Goal: Information Seeking & Learning: Learn about a topic

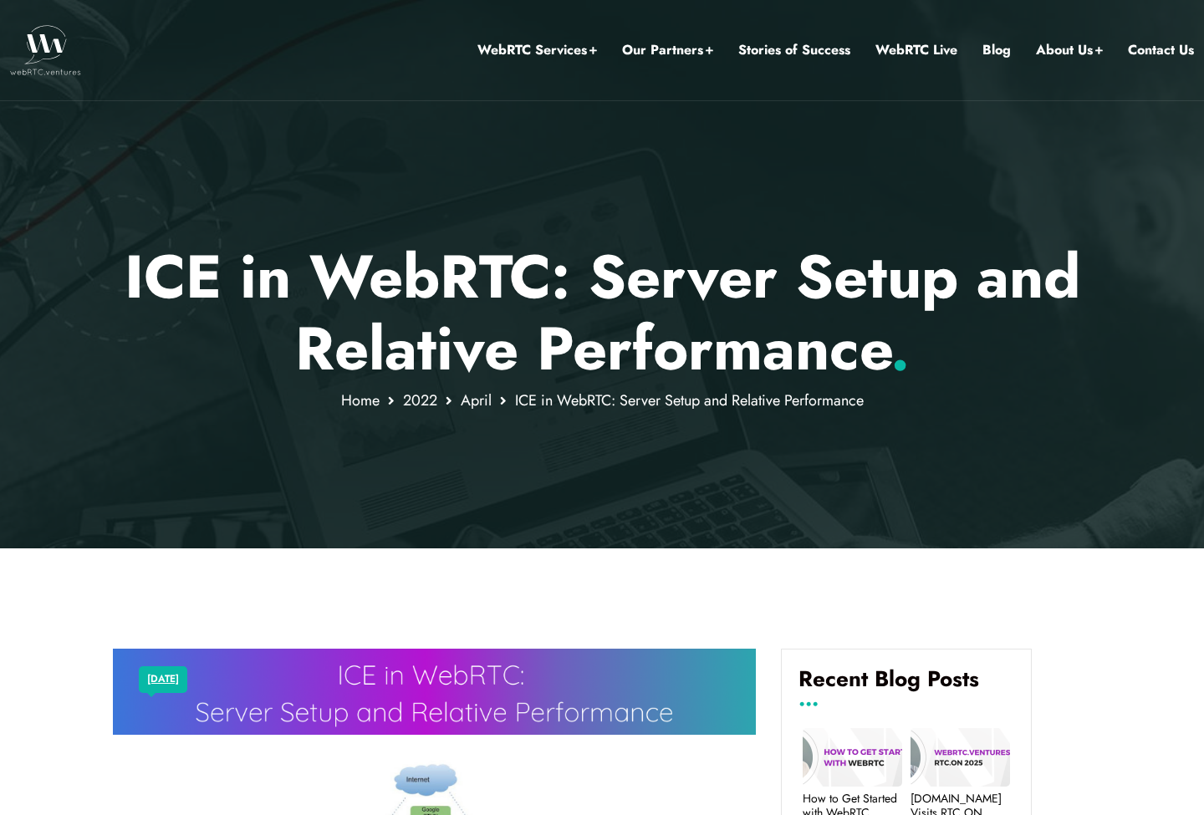
click at [581, 367] on p "ICE in WebRTC: Server Setup and Relative Performance ." at bounding box center [602, 313] width 979 height 145
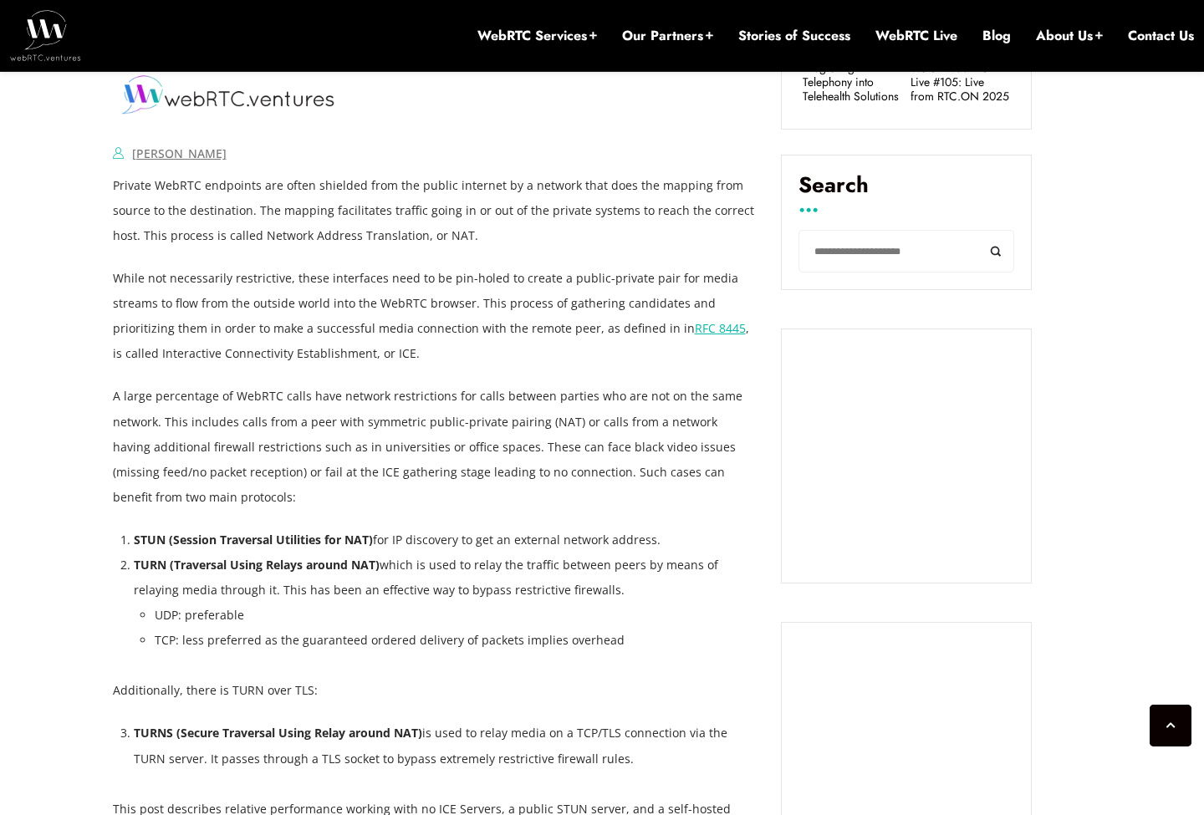
scroll to position [949, 0]
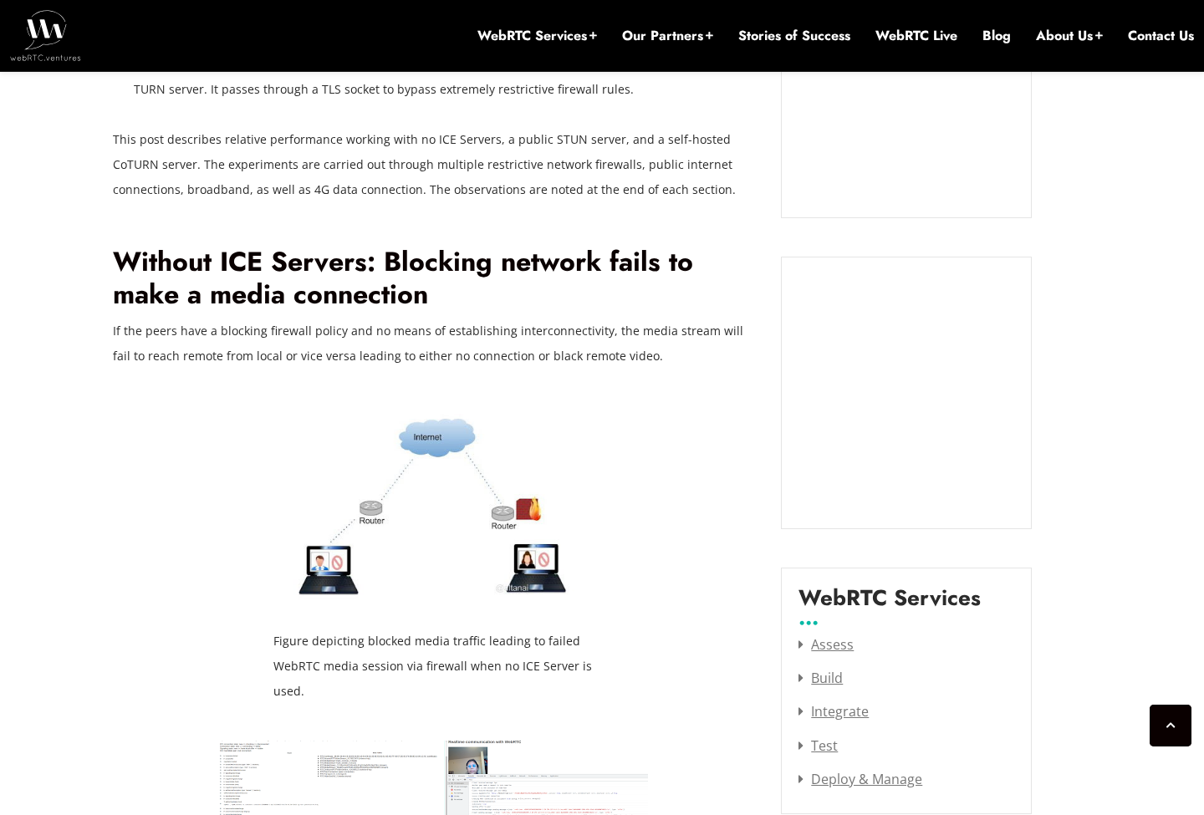
scroll to position [1623, 0]
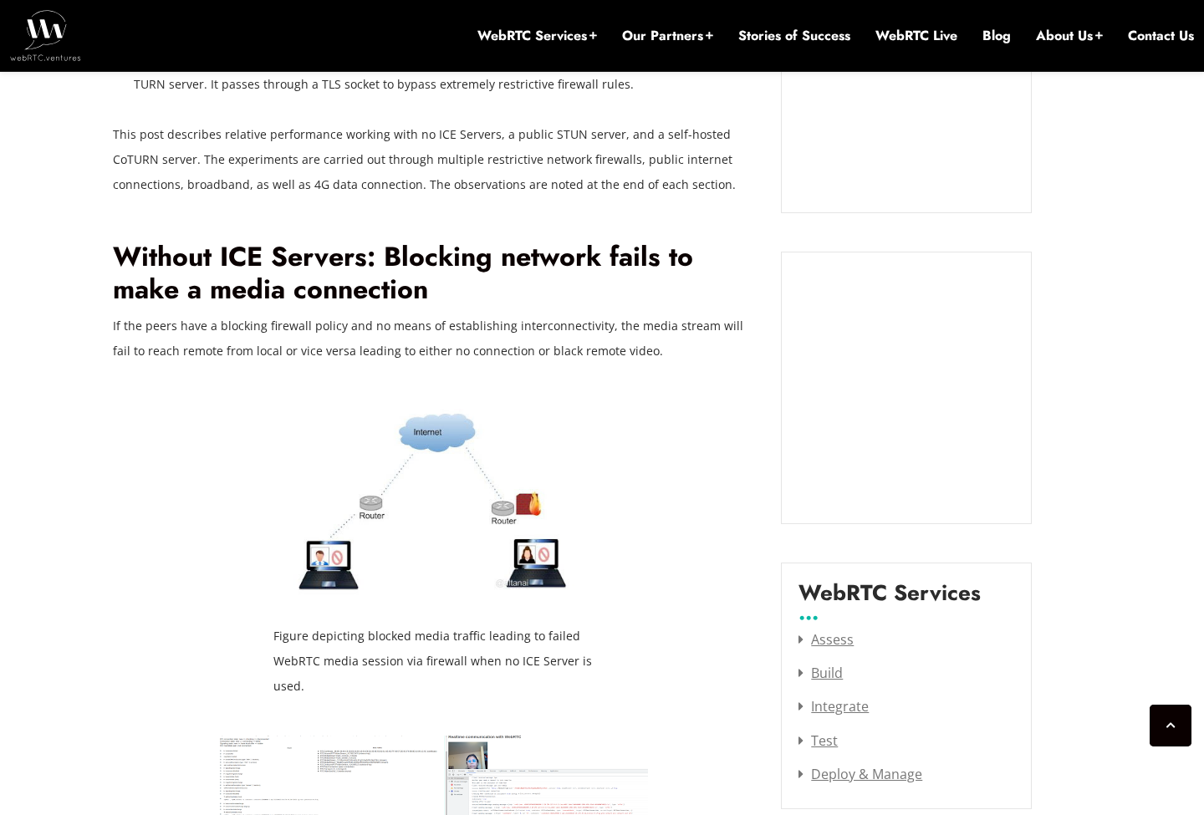
click at [456, 507] on img at bounding box center [433, 503] width 321 height 229
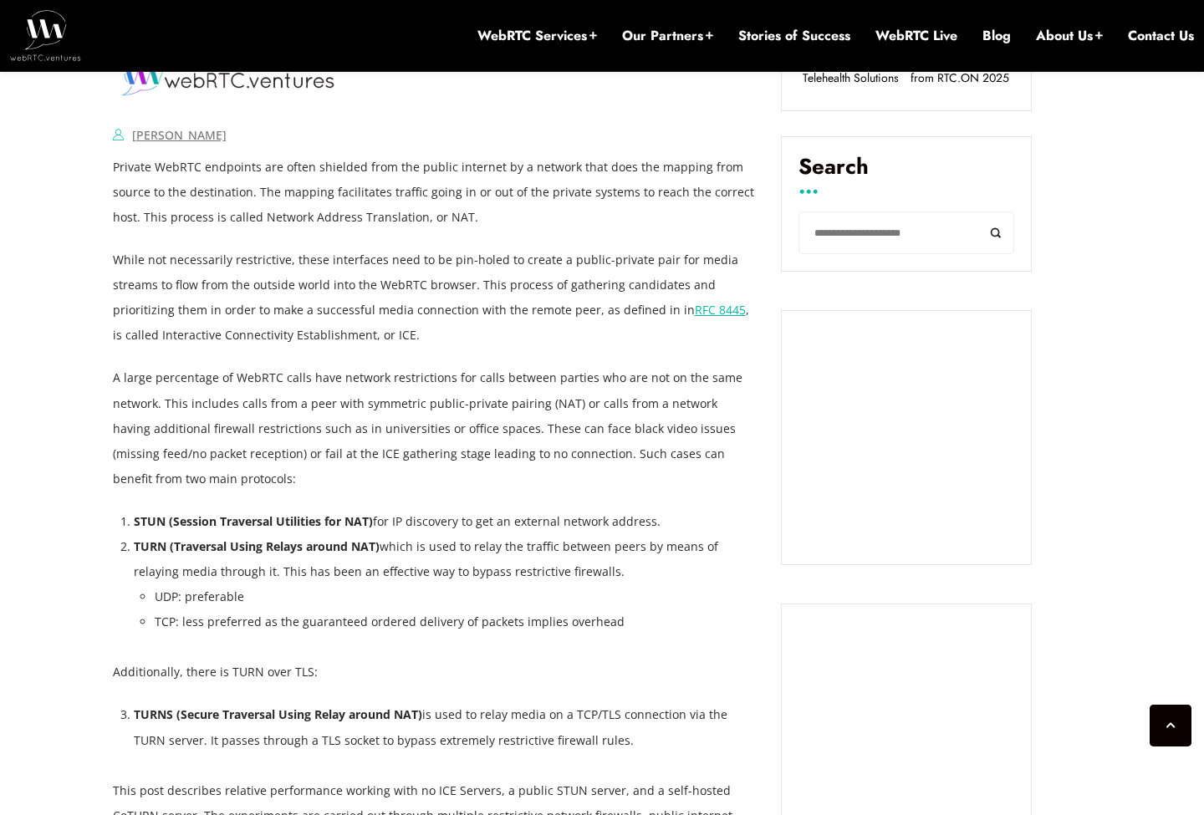
scroll to position [967, 0]
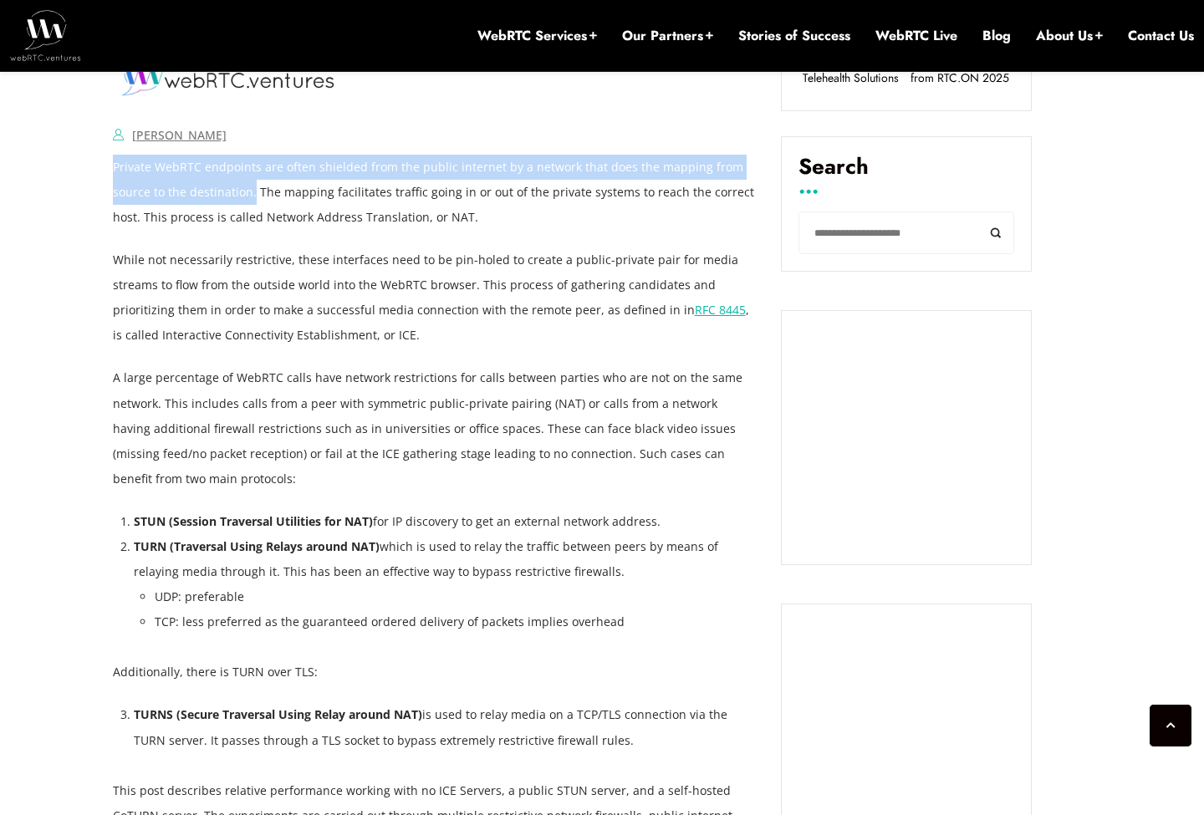
drag, startPoint x: 114, startPoint y: 167, endPoint x: 251, endPoint y: 193, distance: 139.5
click at [251, 193] on p "Private WebRTC endpoints are often shielded from the public internet by a netwo…" at bounding box center [435, 192] width 644 height 75
copy p "Private WebRTC endpoints are often shielded from the public internet by a netwo…"
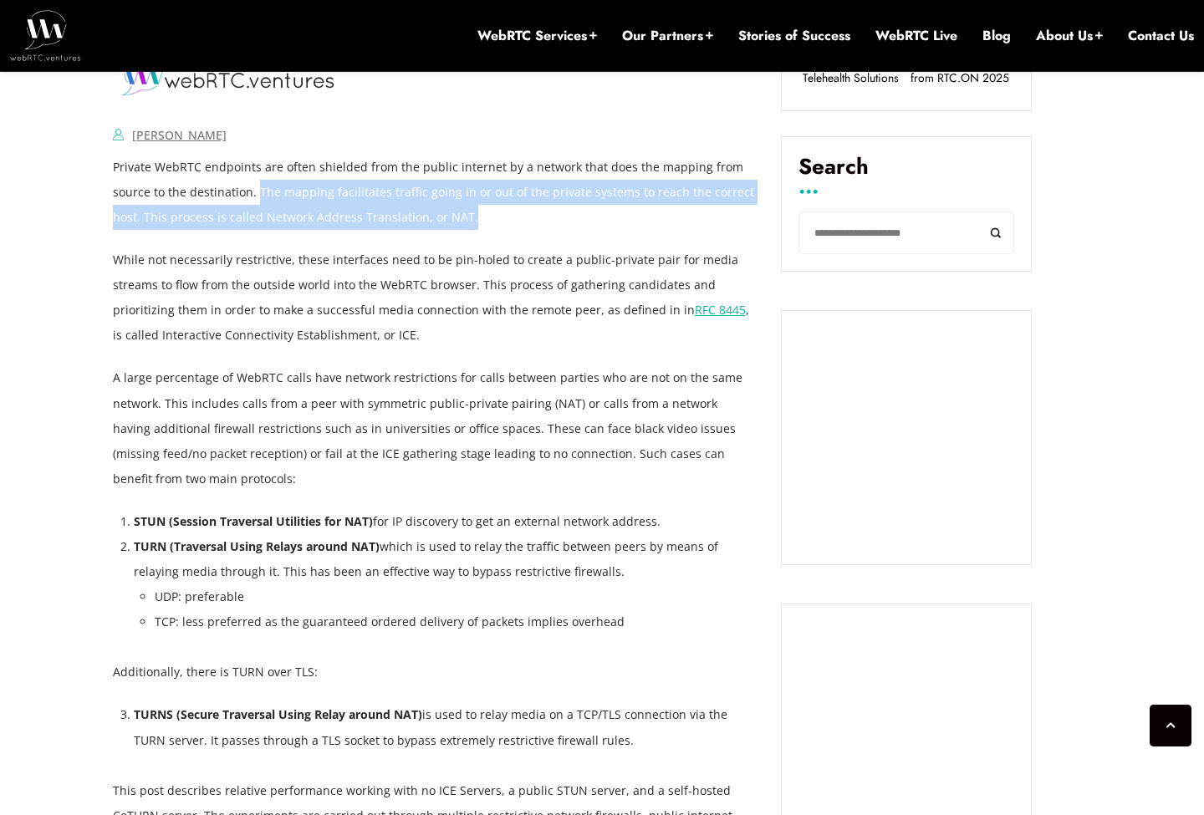
drag, startPoint x: 257, startPoint y: 188, endPoint x: 474, endPoint y: 204, distance: 217.9
click at [474, 204] on p "Private WebRTC endpoints are often shielded from the public internet by a netwo…" at bounding box center [435, 192] width 644 height 75
copy p "The mapping facilitates traffic going in or out of the private systems to reach…"
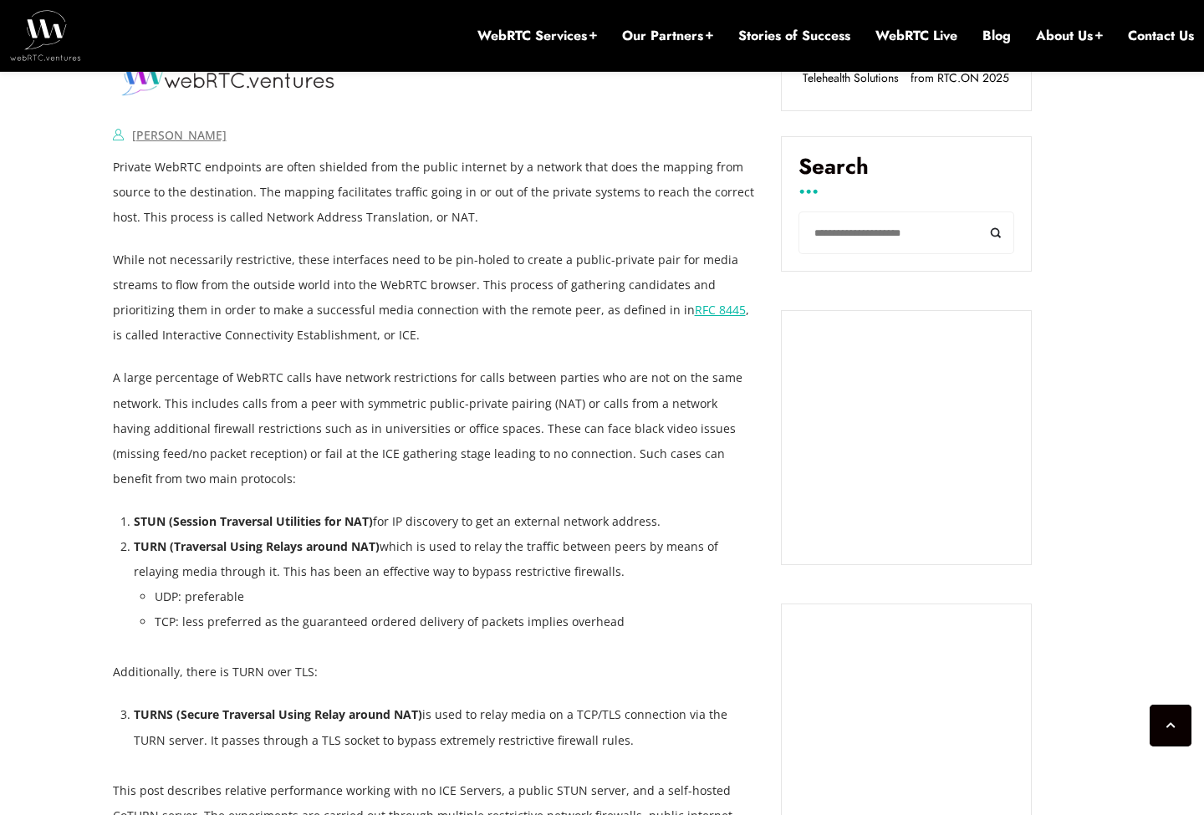
click at [505, 329] on p "While not necessarily restrictive, these interfaces need to be pin-holed to cre…" at bounding box center [435, 297] width 644 height 100
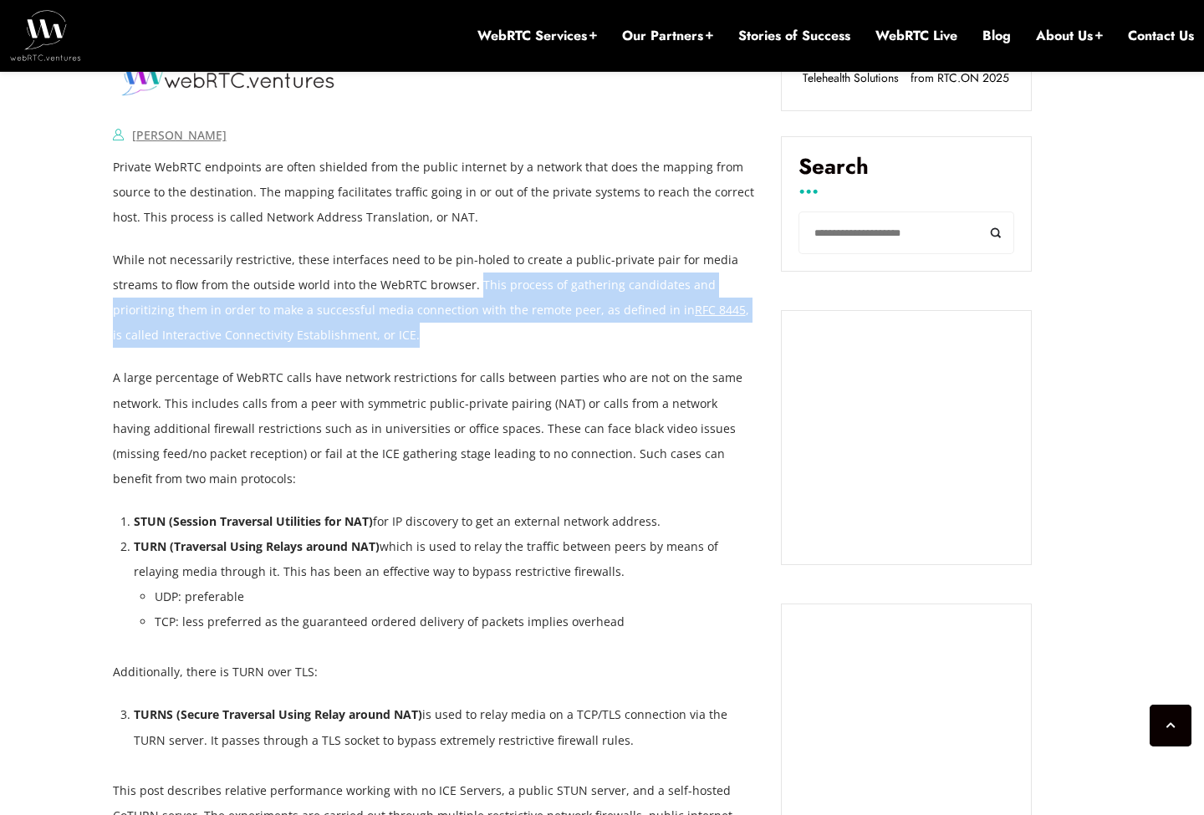
drag, startPoint x: 475, startPoint y: 283, endPoint x: 721, endPoint y: 325, distance: 249.4
click at [721, 325] on p "While not necessarily restrictive, these interfaces need to be pin-holed to cre…" at bounding box center [435, 297] width 644 height 100
copy p "This process of gathering candidates and prioritizing them in order to make a s…"
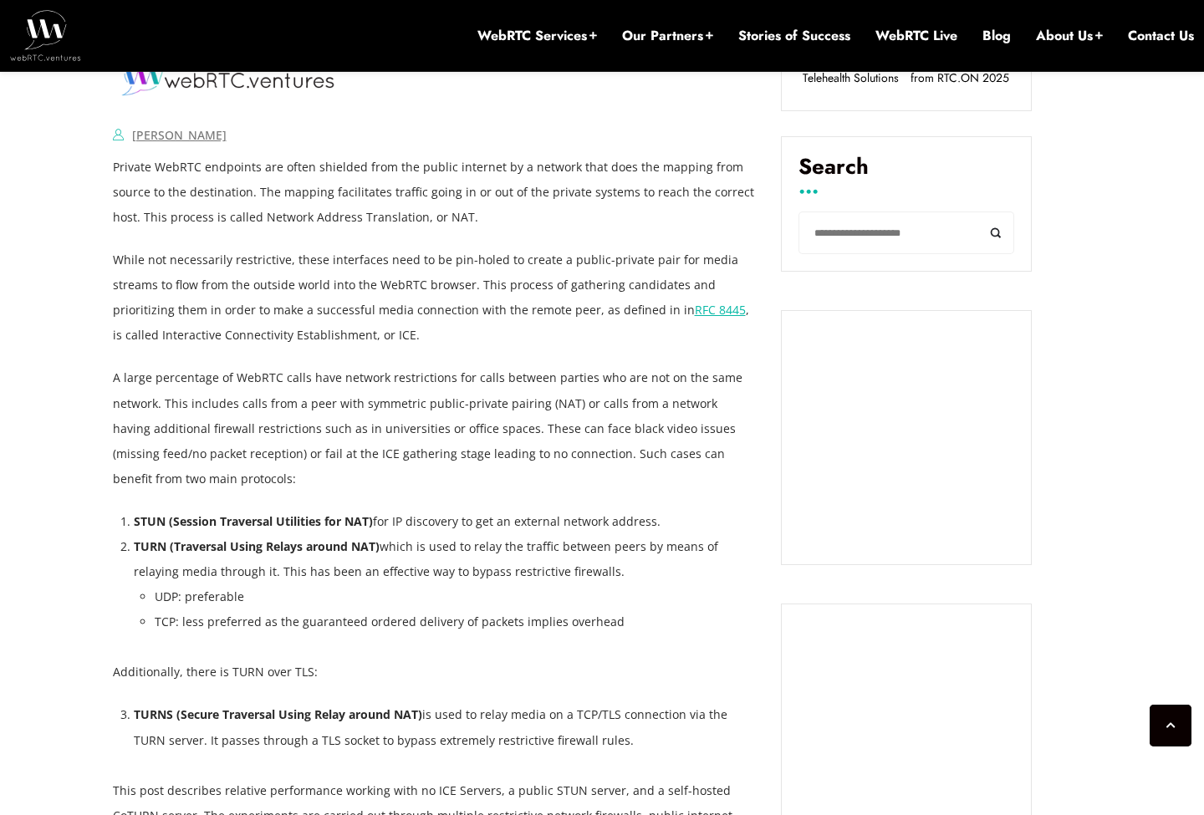
click at [570, 478] on p "A large percentage of WebRTC calls have network restrictions for calls between …" at bounding box center [435, 427] width 644 height 125
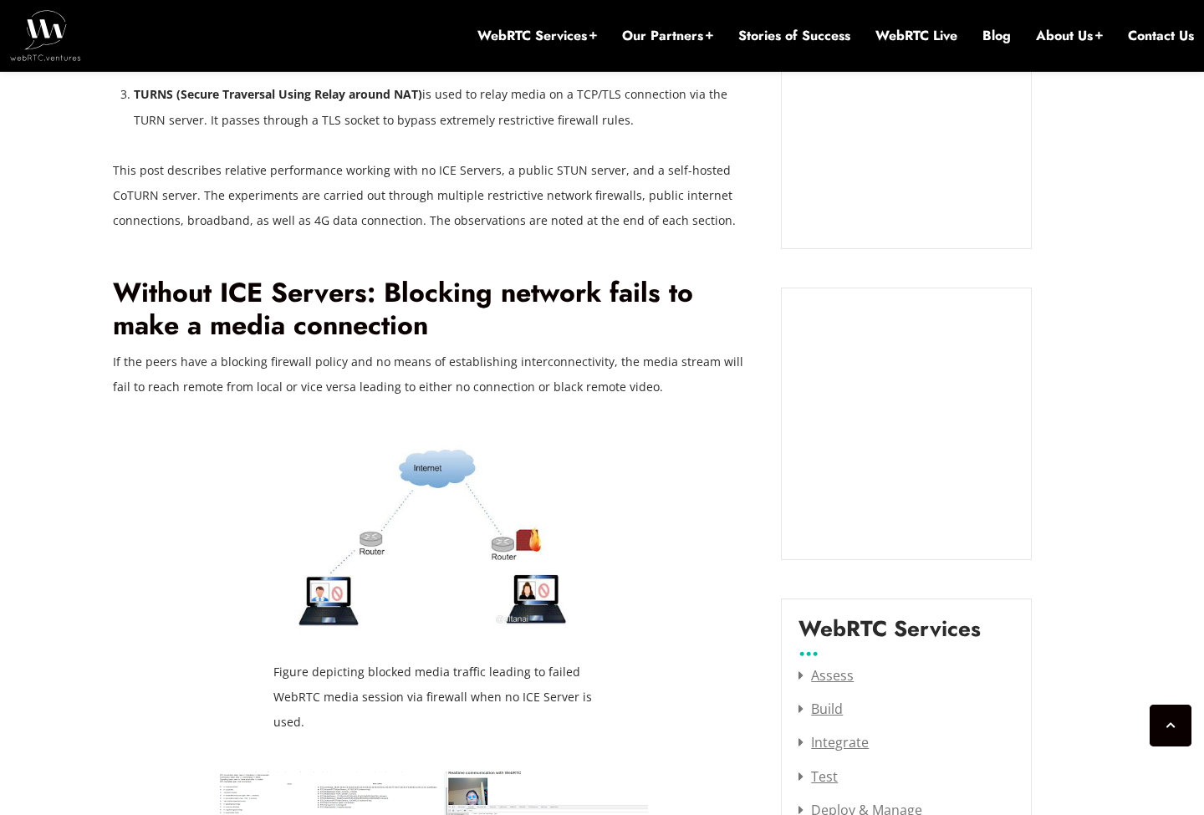
scroll to position [1620, 0]
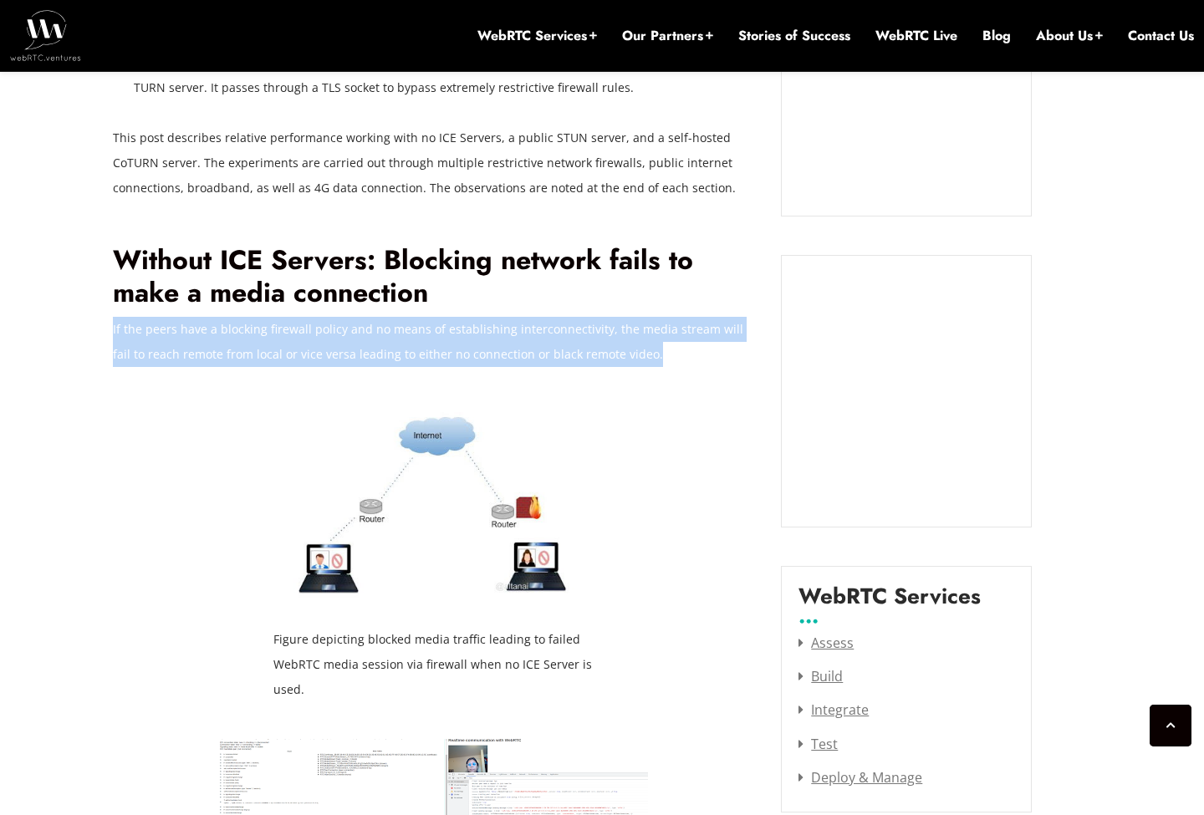
drag, startPoint x: 112, startPoint y: 325, endPoint x: 617, endPoint y: 354, distance: 505.7
click at [617, 354] on p "If the peers have a blocking firewall policy and no means of establishing inter…" at bounding box center [435, 342] width 644 height 50
copy p "If the peers have a blocking firewall policy and no means of establishing inter…"
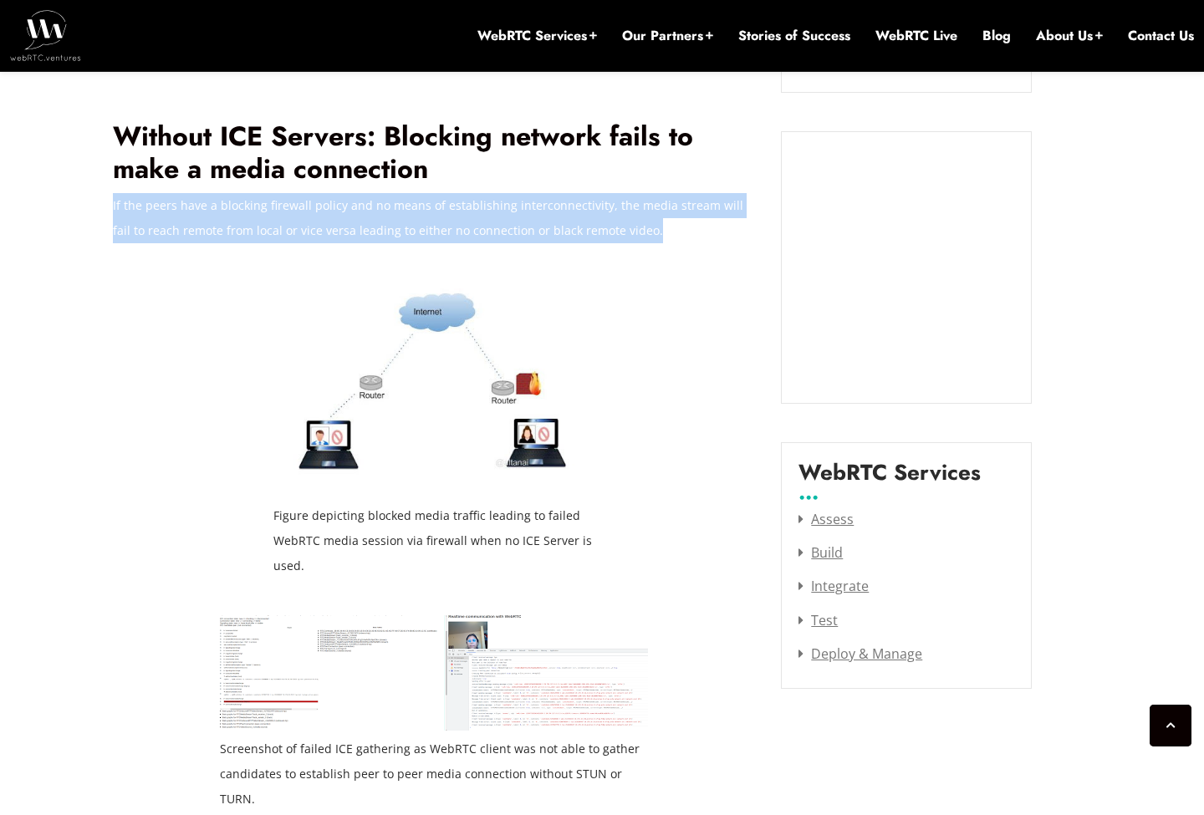
scroll to position [1744, 0]
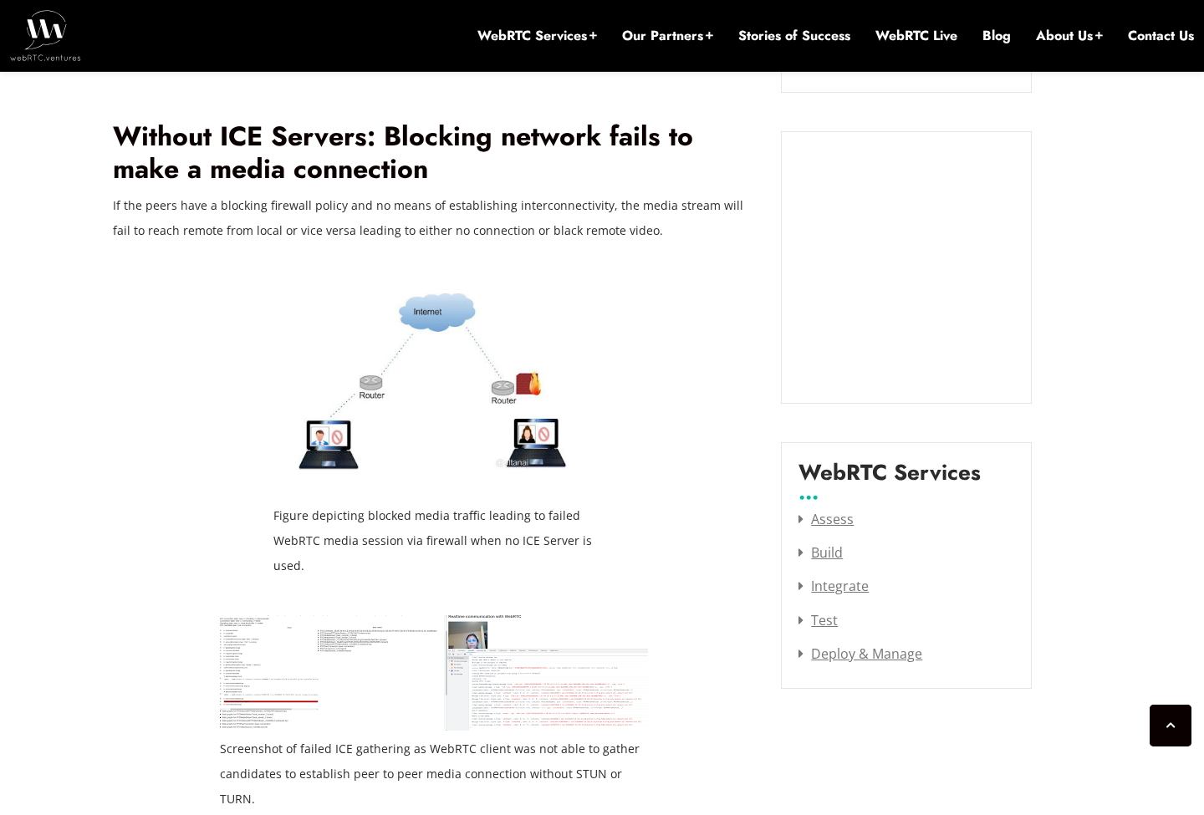
click at [623, 487] on div "Figure depicting blocked media traffic leading to failed WebRTC media session v…" at bounding box center [435, 429] width 644 height 322
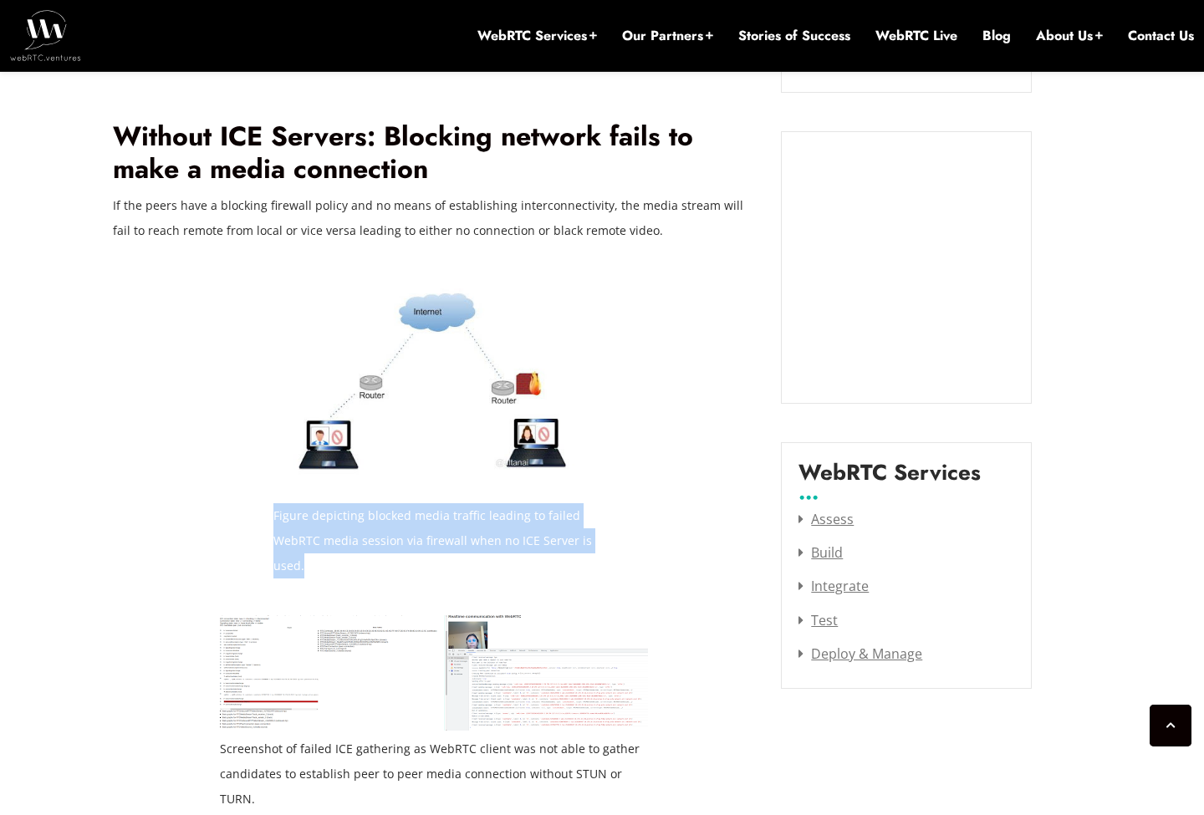
drag, startPoint x: 276, startPoint y: 513, endPoint x: 332, endPoint y: 562, distance: 74.1
click at [332, 562] on figcaption "Figure depicting blocked media traffic leading to failed WebRTC media session v…" at bounding box center [433, 540] width 321 height 75
copy figcaption "Figure depicting blocked media traffic leading to failed WebRTC media session v…"
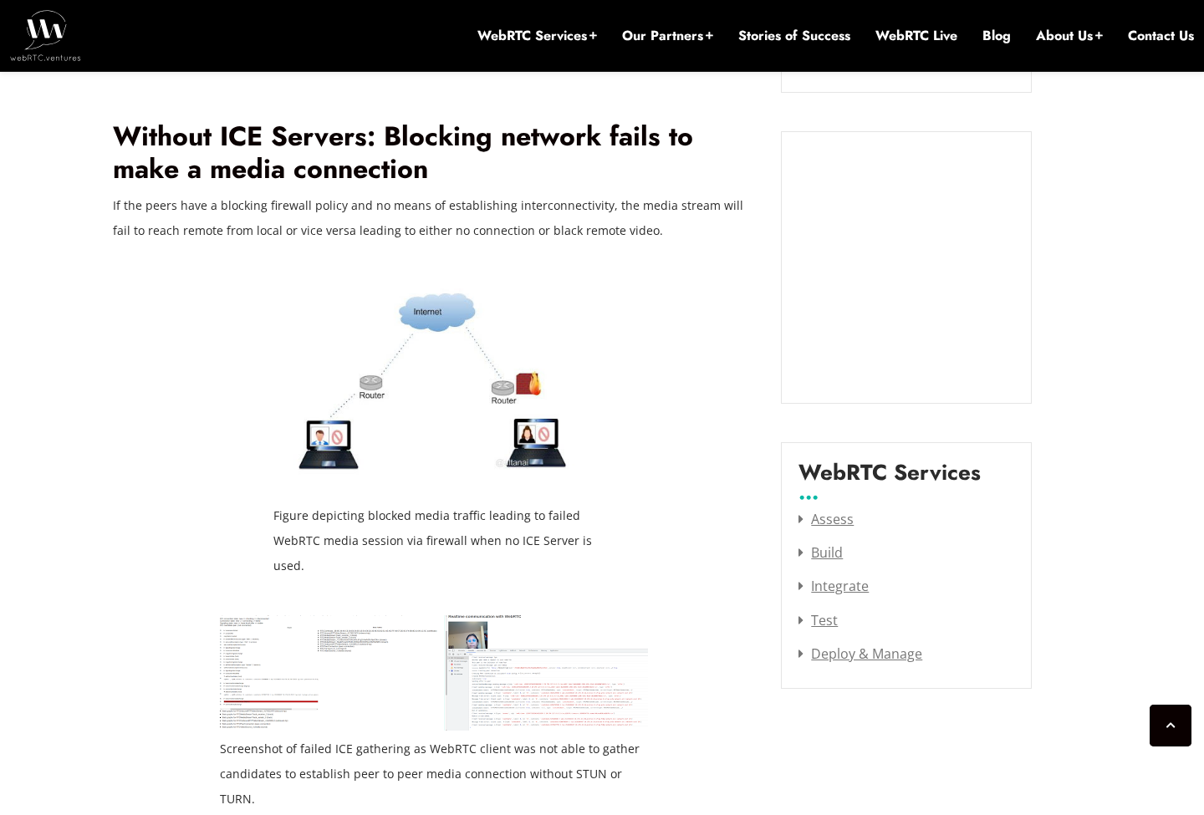
click at [668, 343] on div "Figure depicting blocked media traffic leading to failed WebRTC media session v…" at bounding box center [435, 429] width 644 height 322
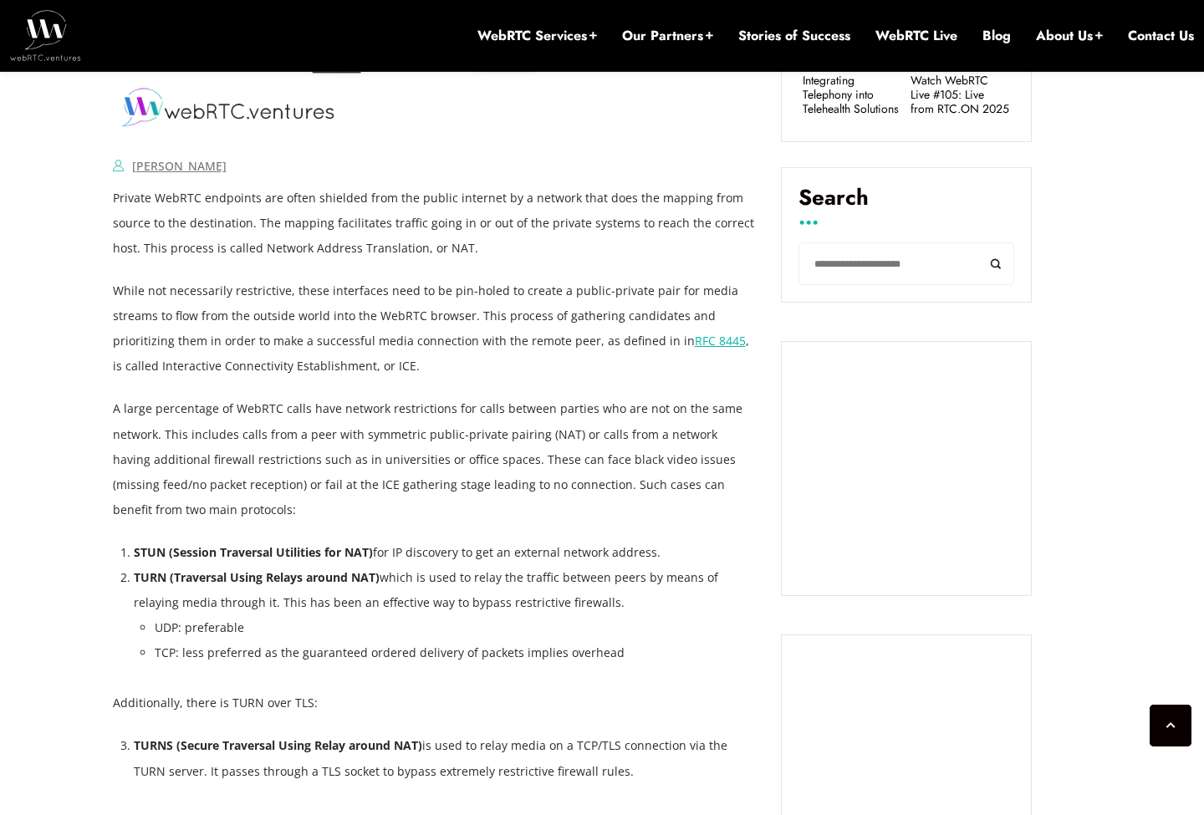
scroll to position [932, 0]
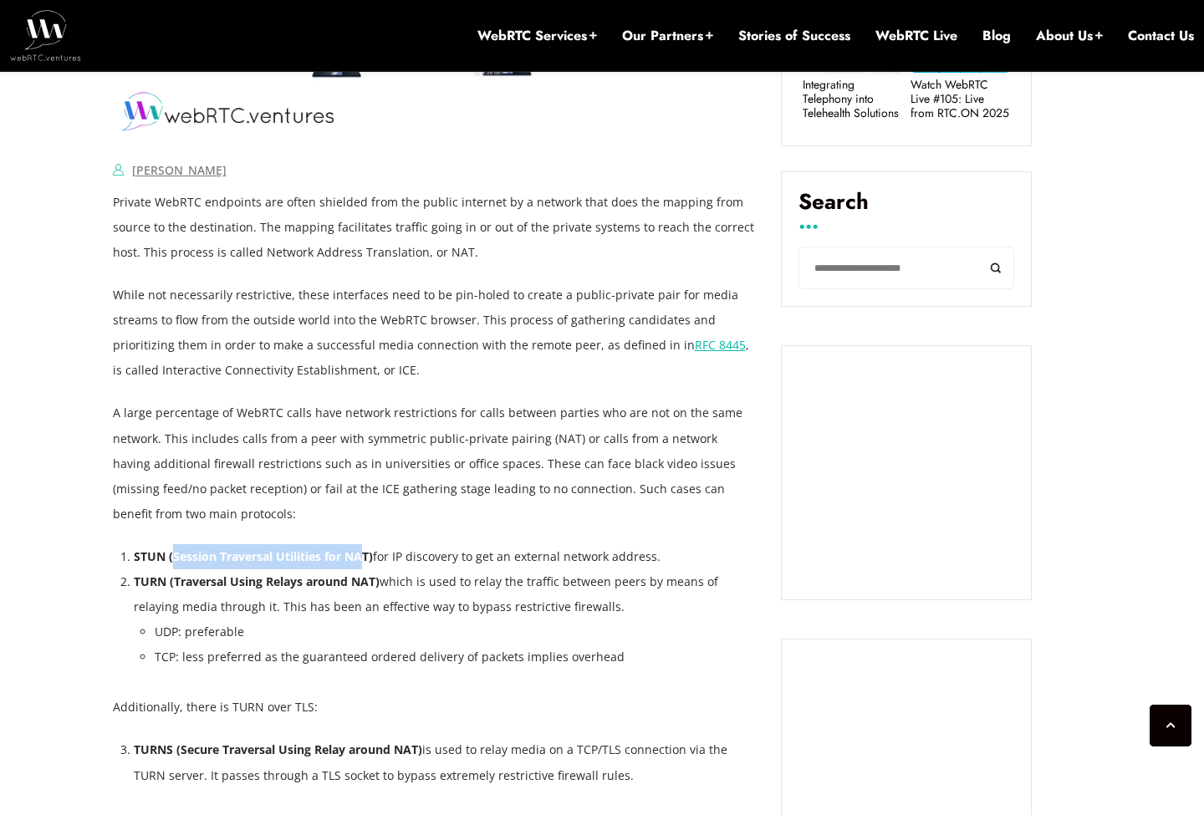
drag, startPoint x: 171, startPoint y: 557, endPoint x: 366, endPoint y: 559, distance: 194.8
click at [367, 559] on strong "STUN (Session Traversal Utilities for NAT)" at bounding box center [253, 556] width 239 height 16
click at [282, 562] on strong "STUN (Session Traversal Utilities for NAT)" at bounding box center [253, 556] width 239 height 16
drag, startPoint x: 168, startPoint y: 557, endPoint x: 373, endPoint y: 562, distance: 204.9
click at [373, 562] on li "STUN (Session Traversal Utilities for NAT) for IP discovery to get an external …" at bounding box center [445, 556] width 623 height 25
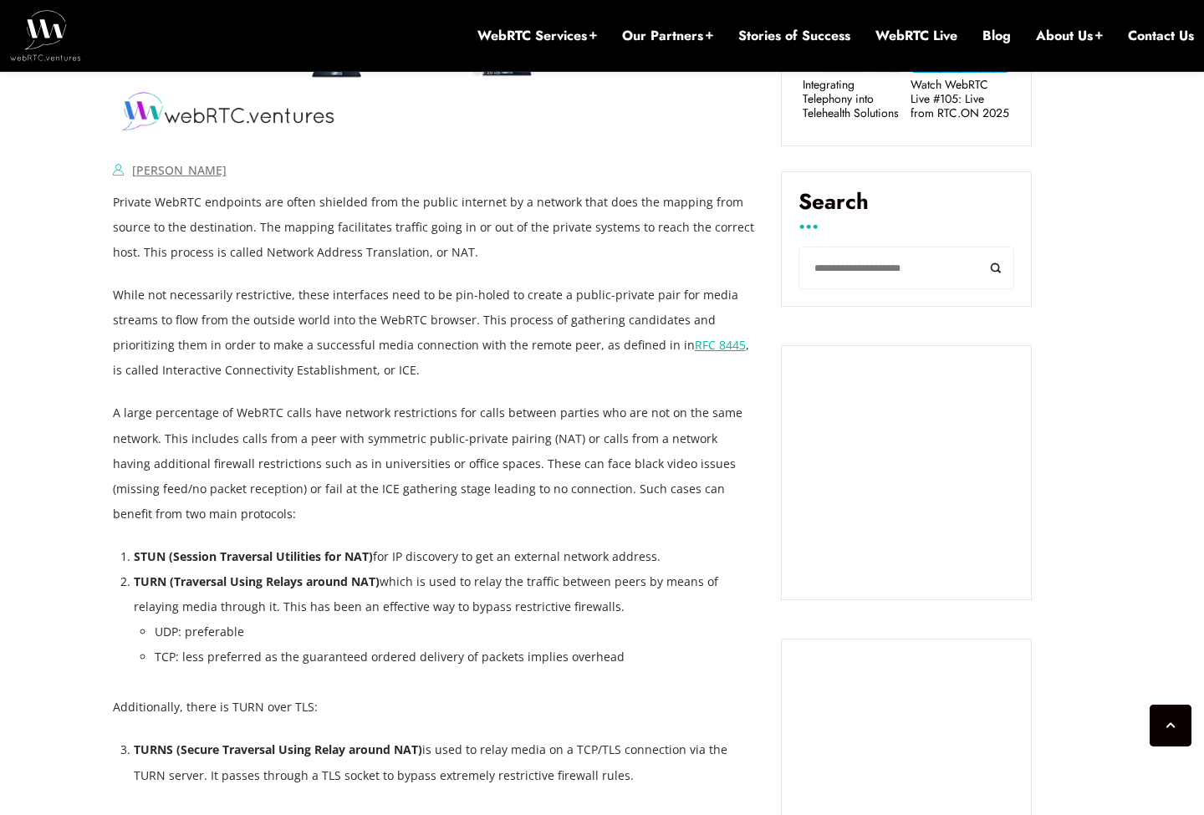
drag, startPoint x: 133, startPoint y: 556, endPoint x: 609, endPoint y: 563, distance: 476.5
click at [609, 563] on li "STUN (Session Traversal Utilities for NAT) for IP discovery to get an external …" at bounding box center [445, 556] width 623 height 25
copy li "STUN (Session Traversal Utilities for NAT) for IP discovery to get an external …"
drag, startPoint x: 135, startPoint y: 581, endPoint x: 380, endPoint y: 585, distance: 245.8
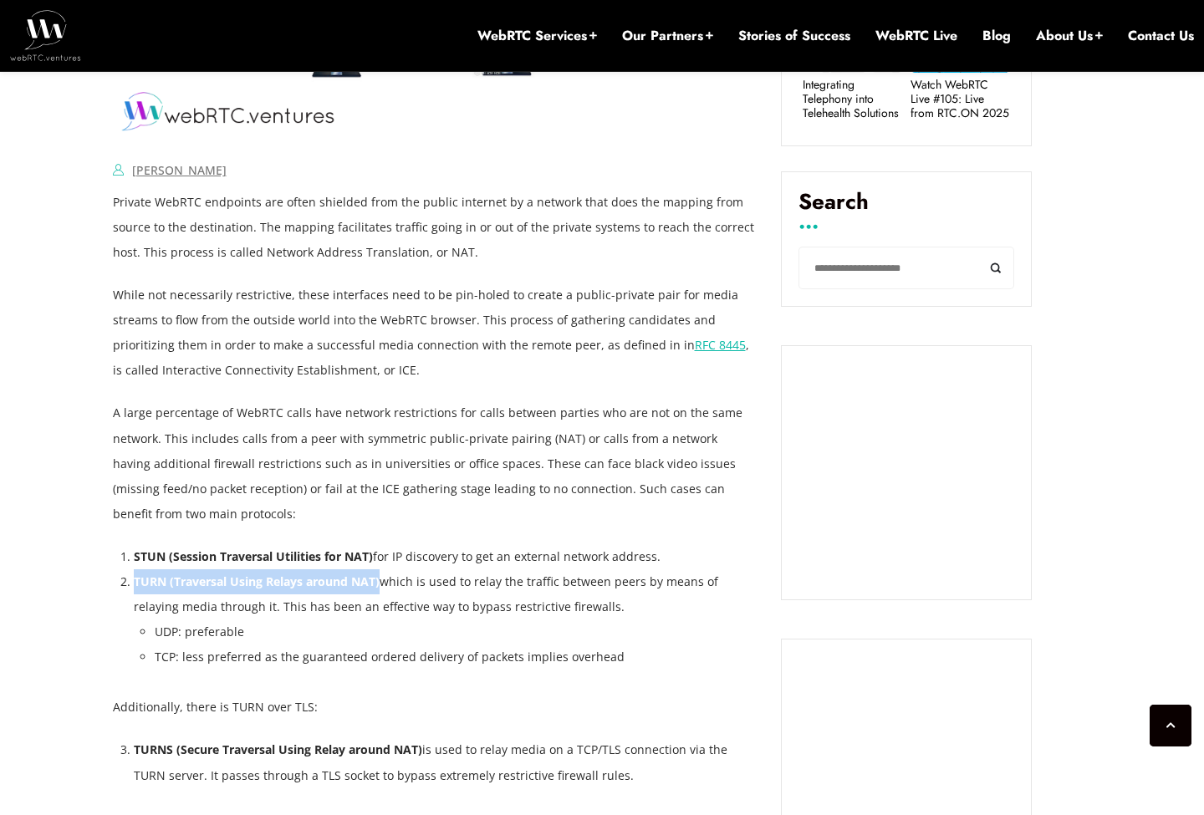
click at [380, 585] on li "TURN (Traversal Using Relays around NAT) which is used to relay the traffic bet…" at bounding box center [445, 619] width 623 height 100
copy strong "TURN (Traversal Using Relays around NAT)"
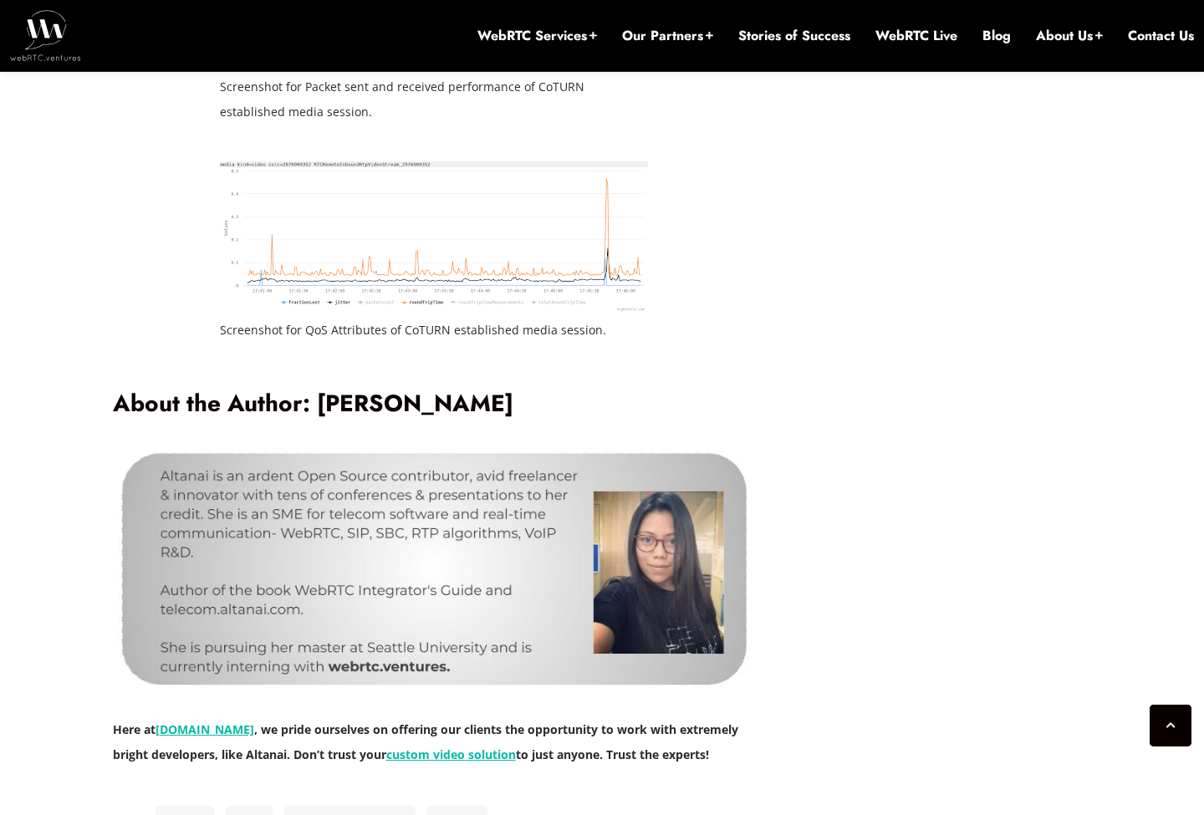
scroll to position [7567, 0]
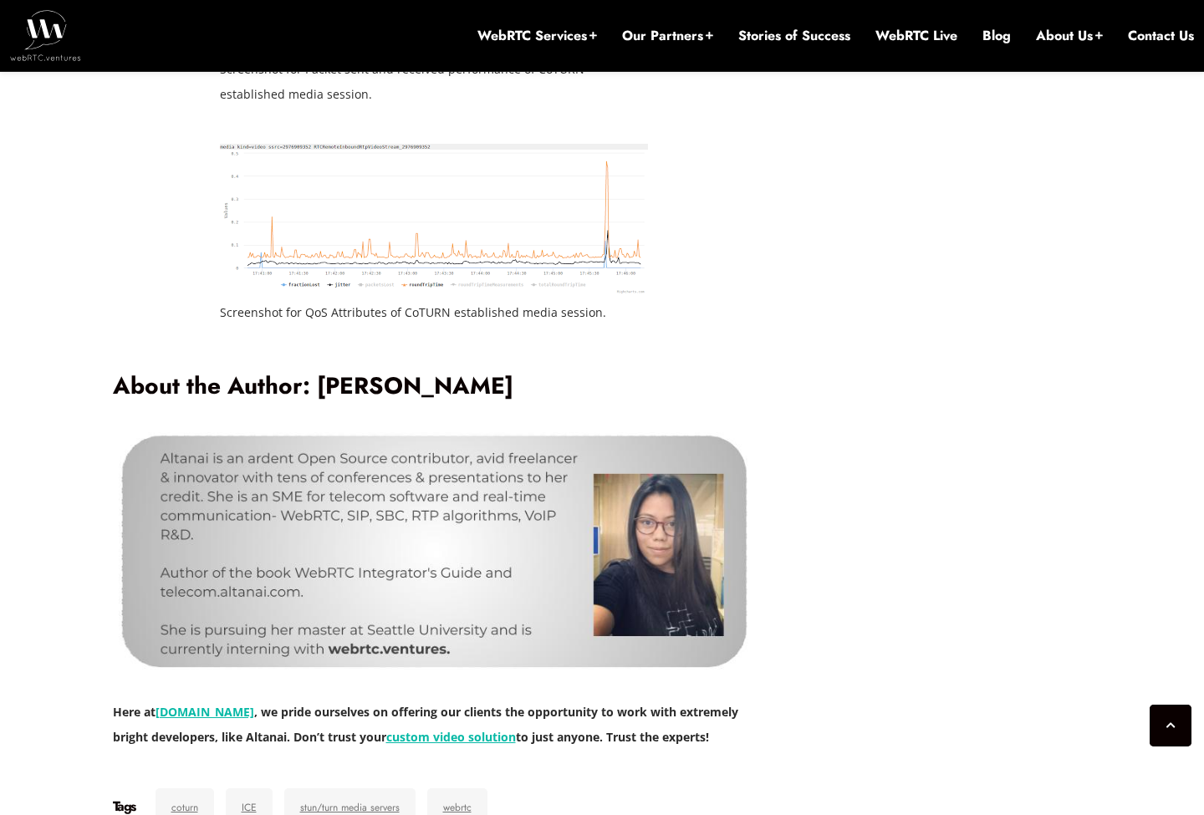
drag, startPoint x: 293, startPoint y: 482, endPoint x: 321, endPoint y: 505, distance: 36.3
